Goal: Task Accomplishment & Management: Complete application form

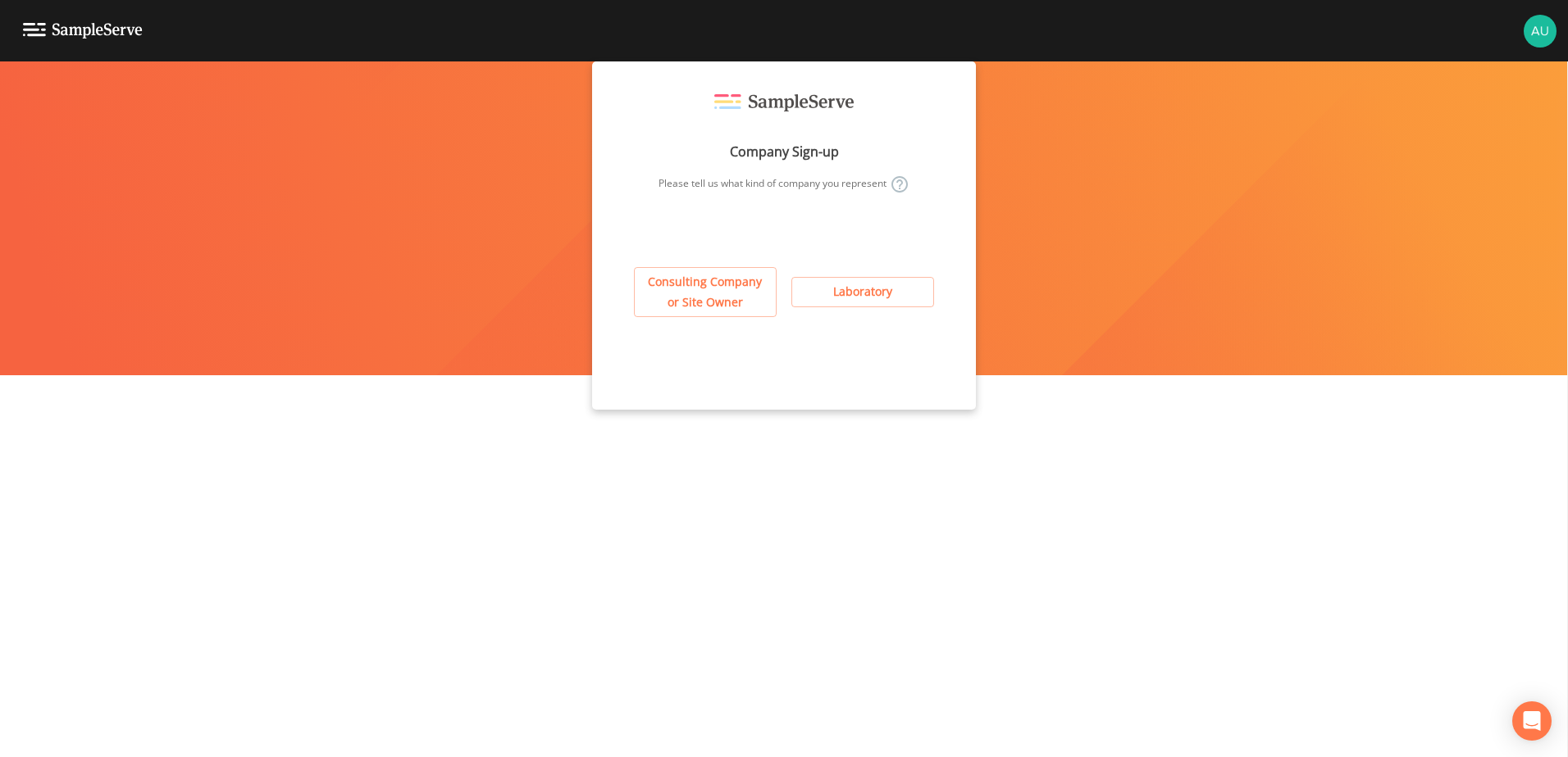
click at [741, 301] on button "Consulting Company or Site Owner" at bounding box center [704, 291] width 143 height 50
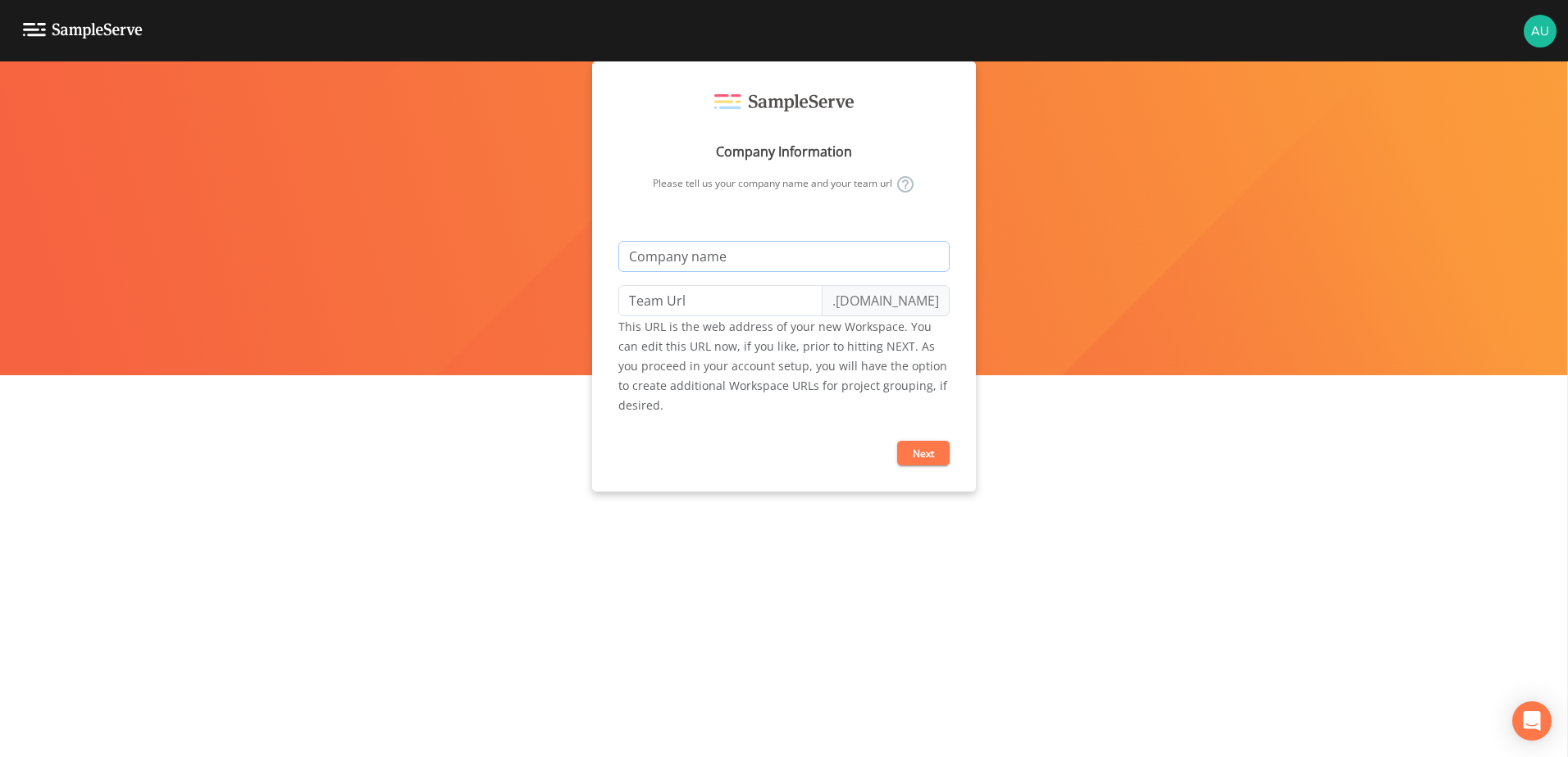
click at [775, 263] on input "text" at bounding box center [784, 256] width 331 height 31
type input "A"
type input "a"
type input "An"
type input "an"
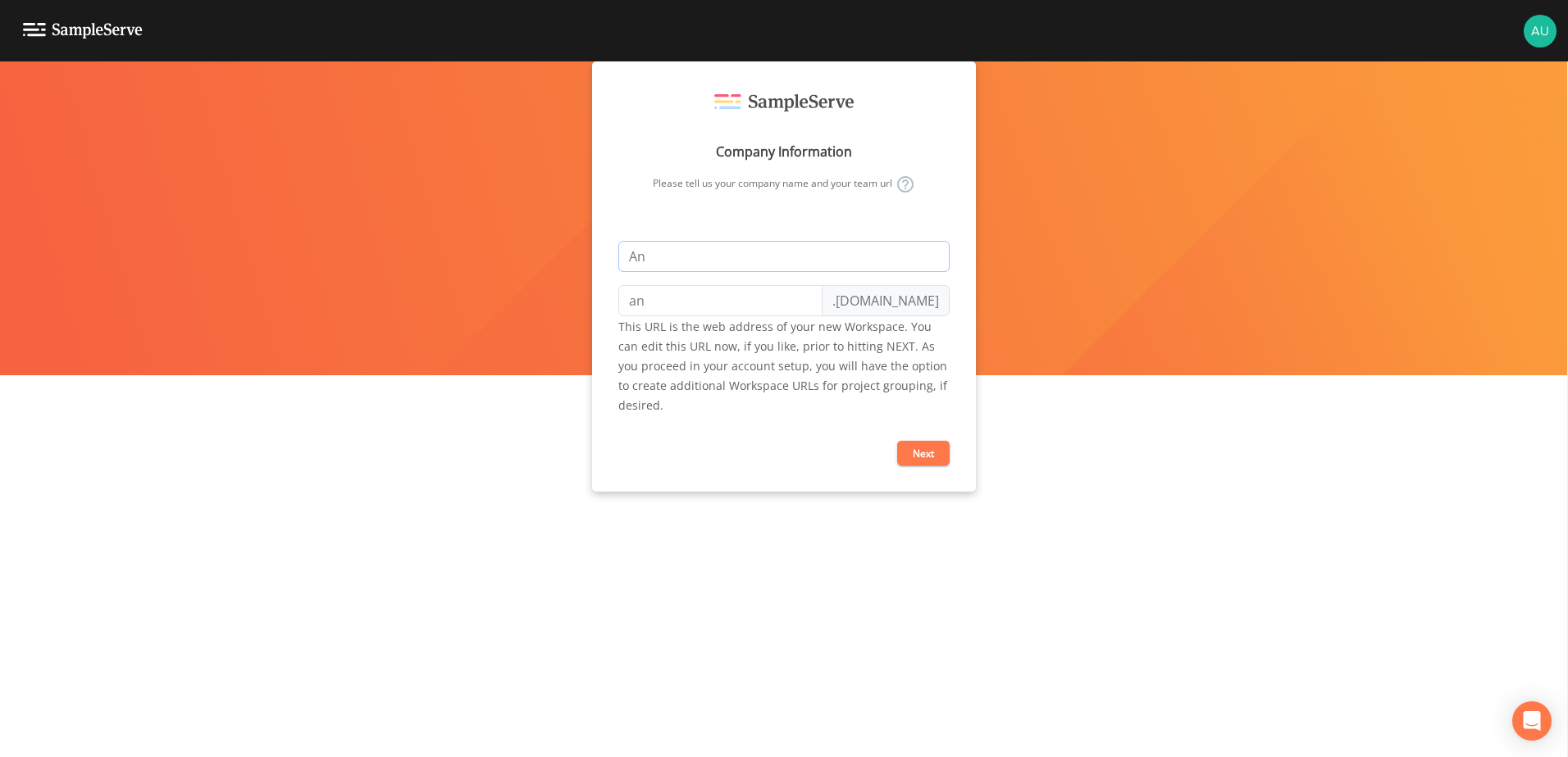
type input "Ant"
type input "ant"
type input "Ante"
type input "ante"
type input "Antea"
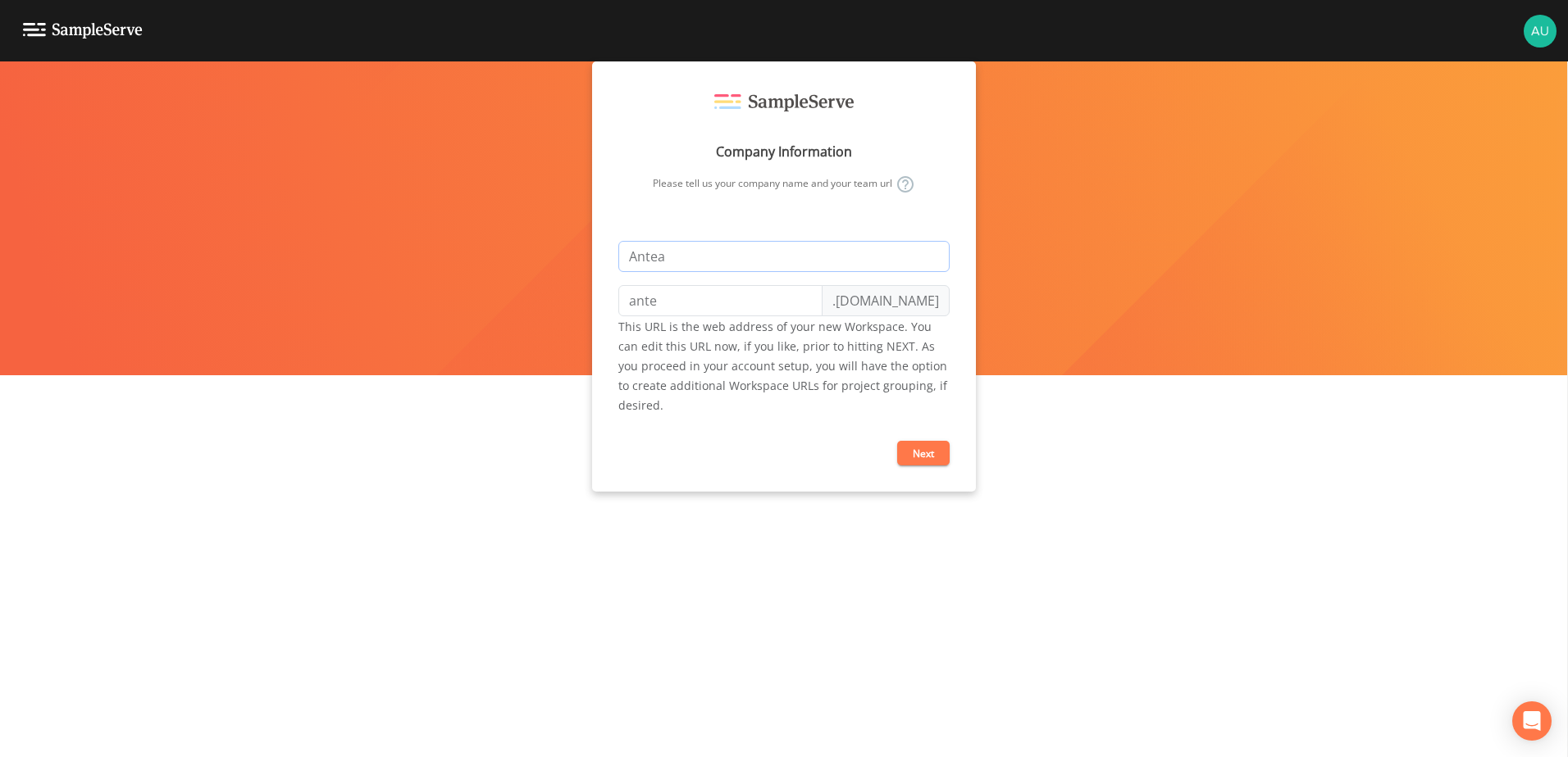
type input "antea"
type input "Antea G"
type input "antea-g"
type input "Antea Gr"
type input "antea-gr"
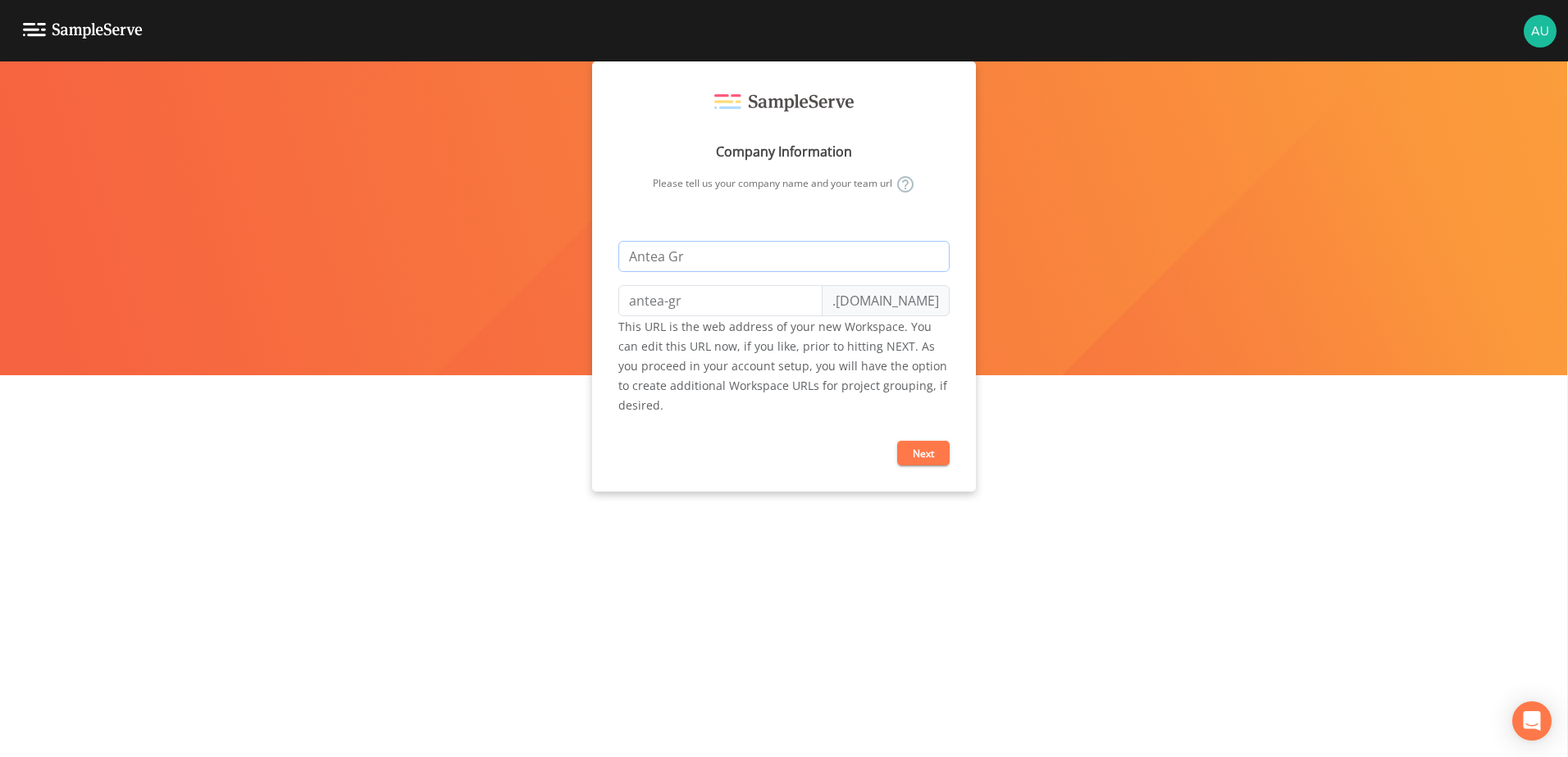
type input "[PERSON_NAME]"
type input "antea-gro"
type input "[PERSON_NAME]"
type input "antea-grou"
type input "Antea Group"
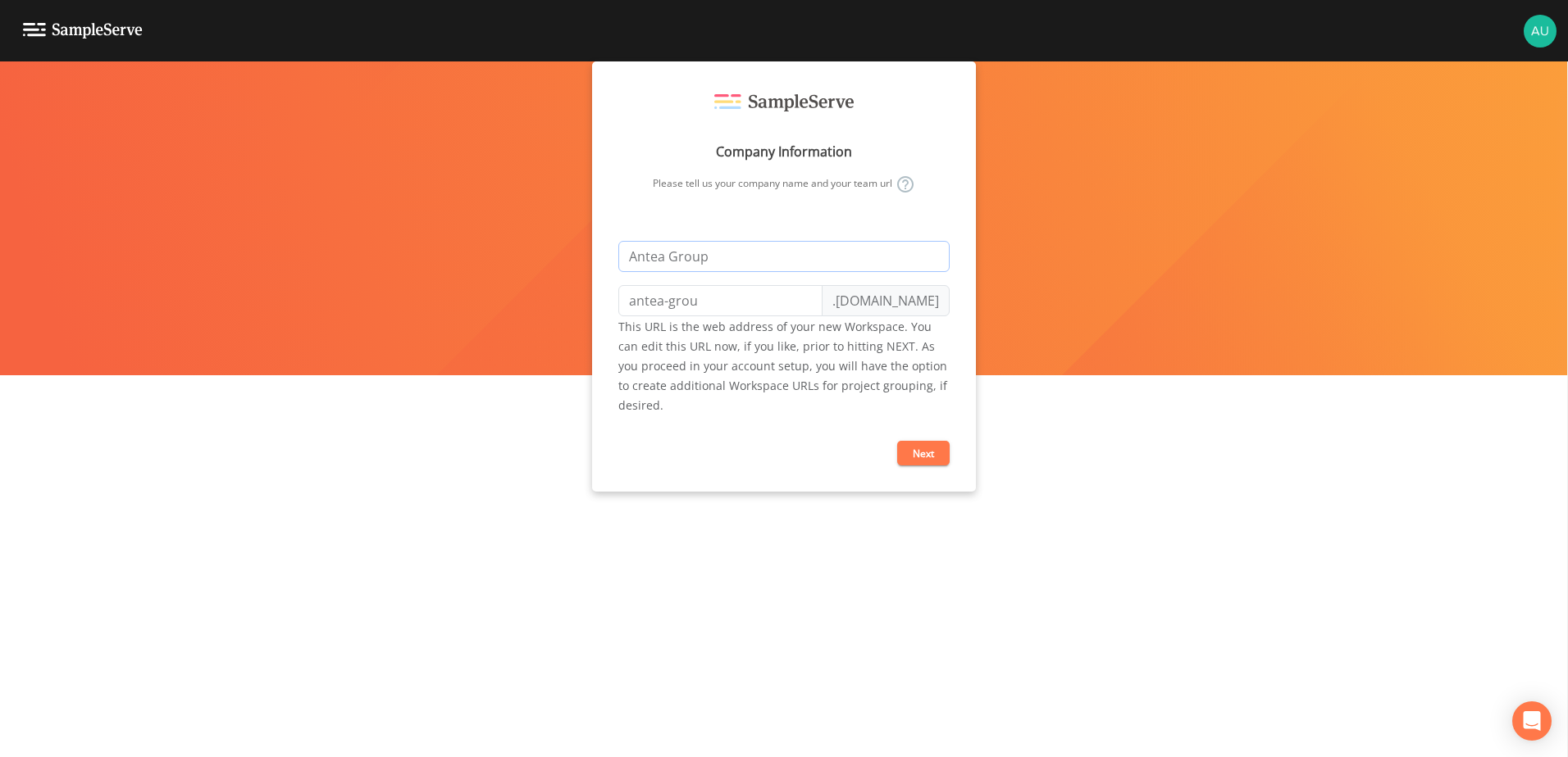
type input "antea-group"
type input "Antea Group"
click at [812, 434] on form "Antea Group antea-group .[DOMAIN_NAME] This URL is the web address of your new …" at bounding box center [784, 353] width 331 height 224
click at [928, 450] on button "Next" at bounding box center [922, 453] width 52 height 25
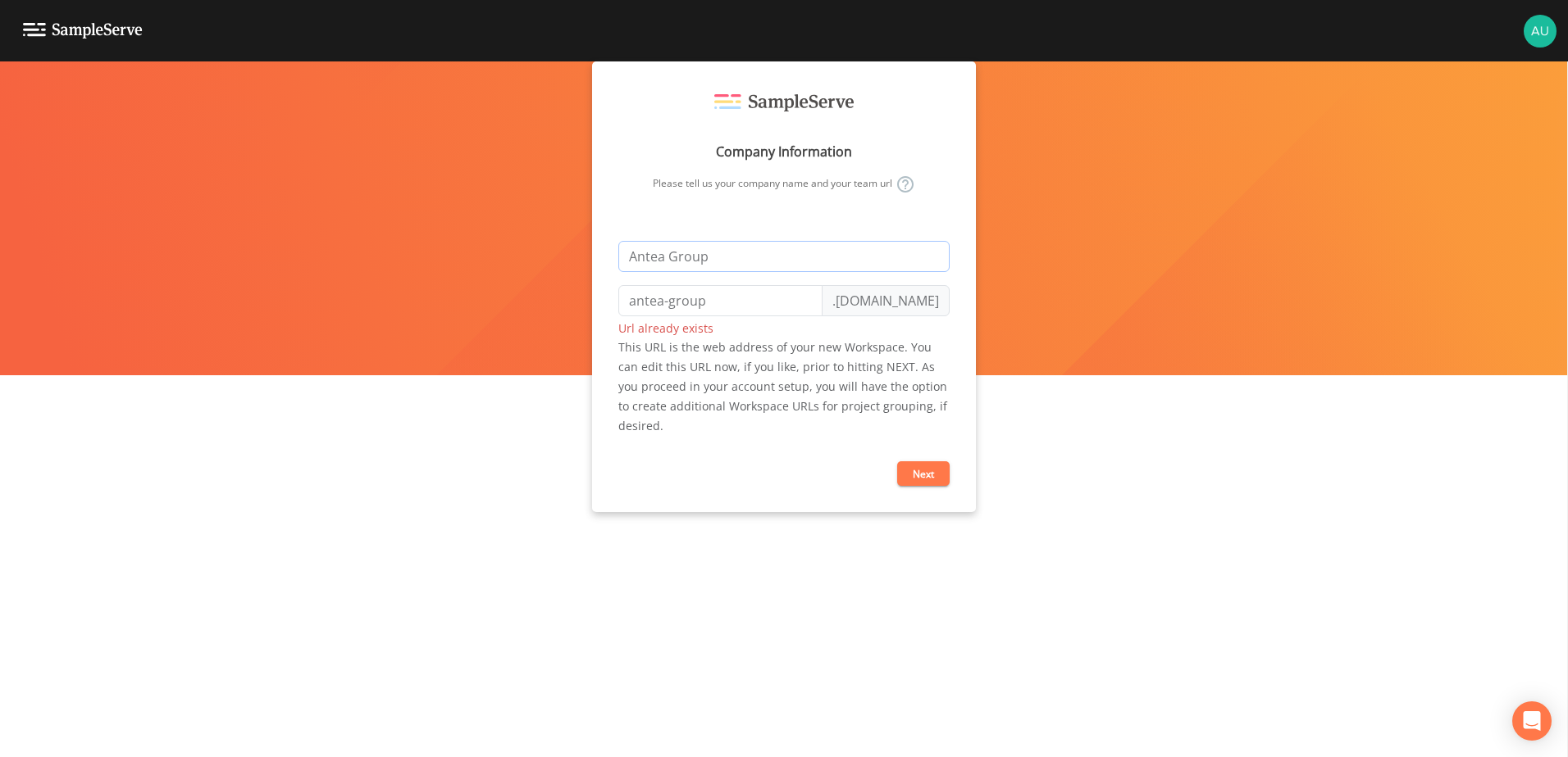
click at [792, 260] on input "Antea Group" at bounding box center [784, 256] width 331 height 31
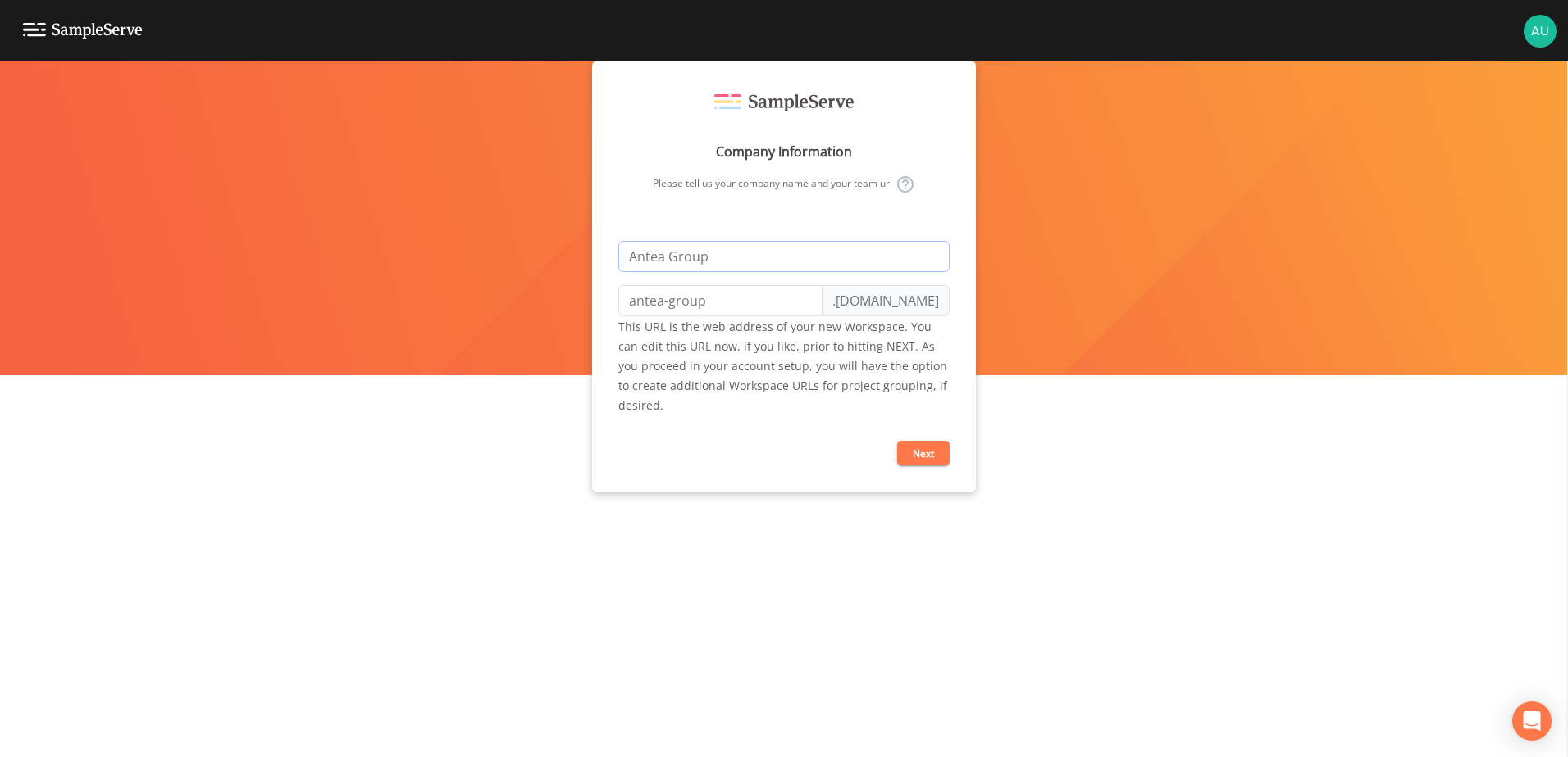
click at [874, 258] on input "Antea Group" at bounding box center [784, 256] width 331 height 31
